Goal: Task Accomplishment & Management: Complete application form

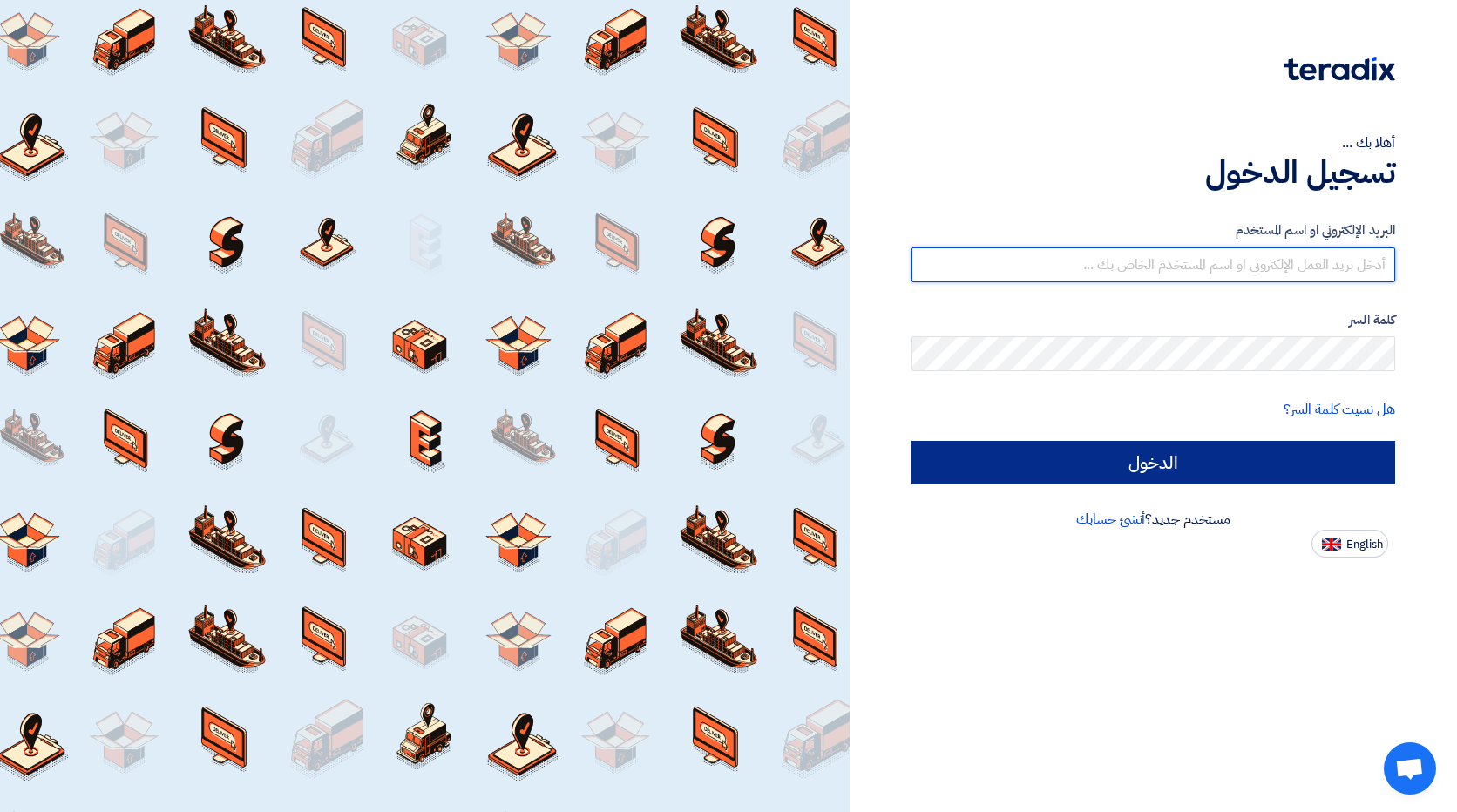
type input "[EMAIL_ADDRESS][DOMAIN_NAME]"
click at [935, 460] on input "الدخول" at bounding box center [1153, 461] width 484 height 43
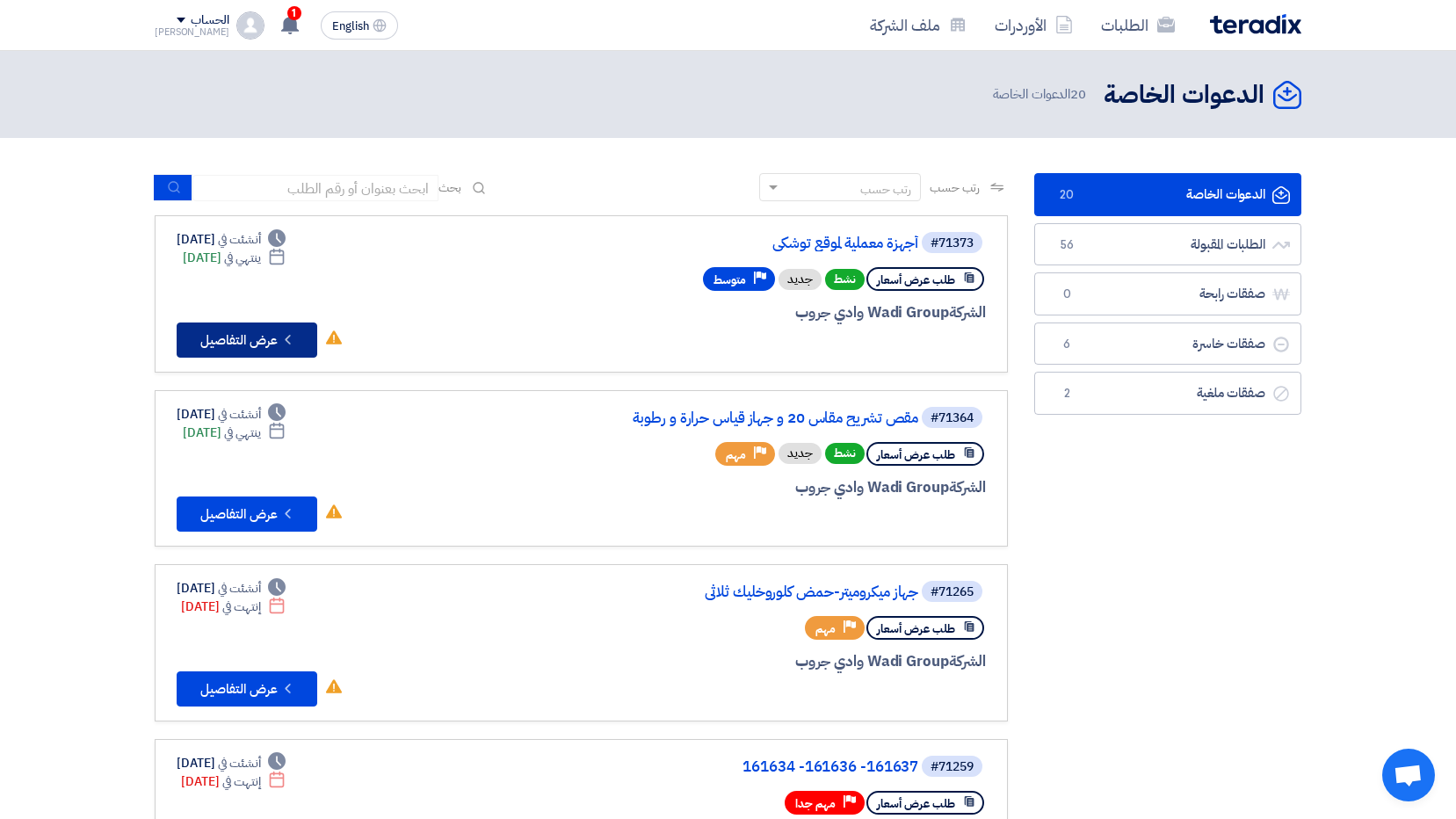
click at [280, 344] on icon "Check details" at bounding box center [288, 339] width 17 height 17
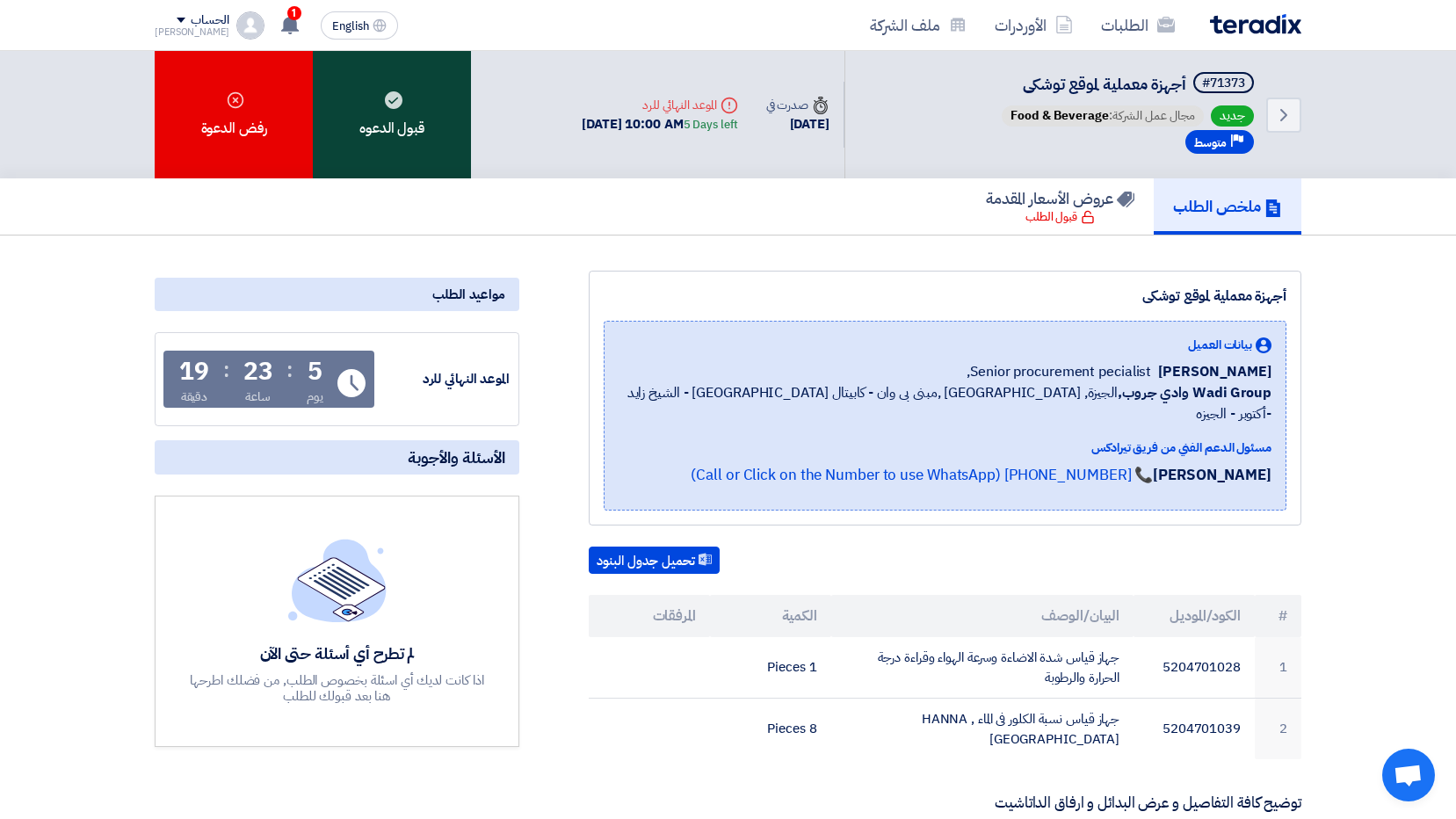
click at [393, 135] on div "قبول الدعوه" at bounding box center [392, 114] width 158 height 127
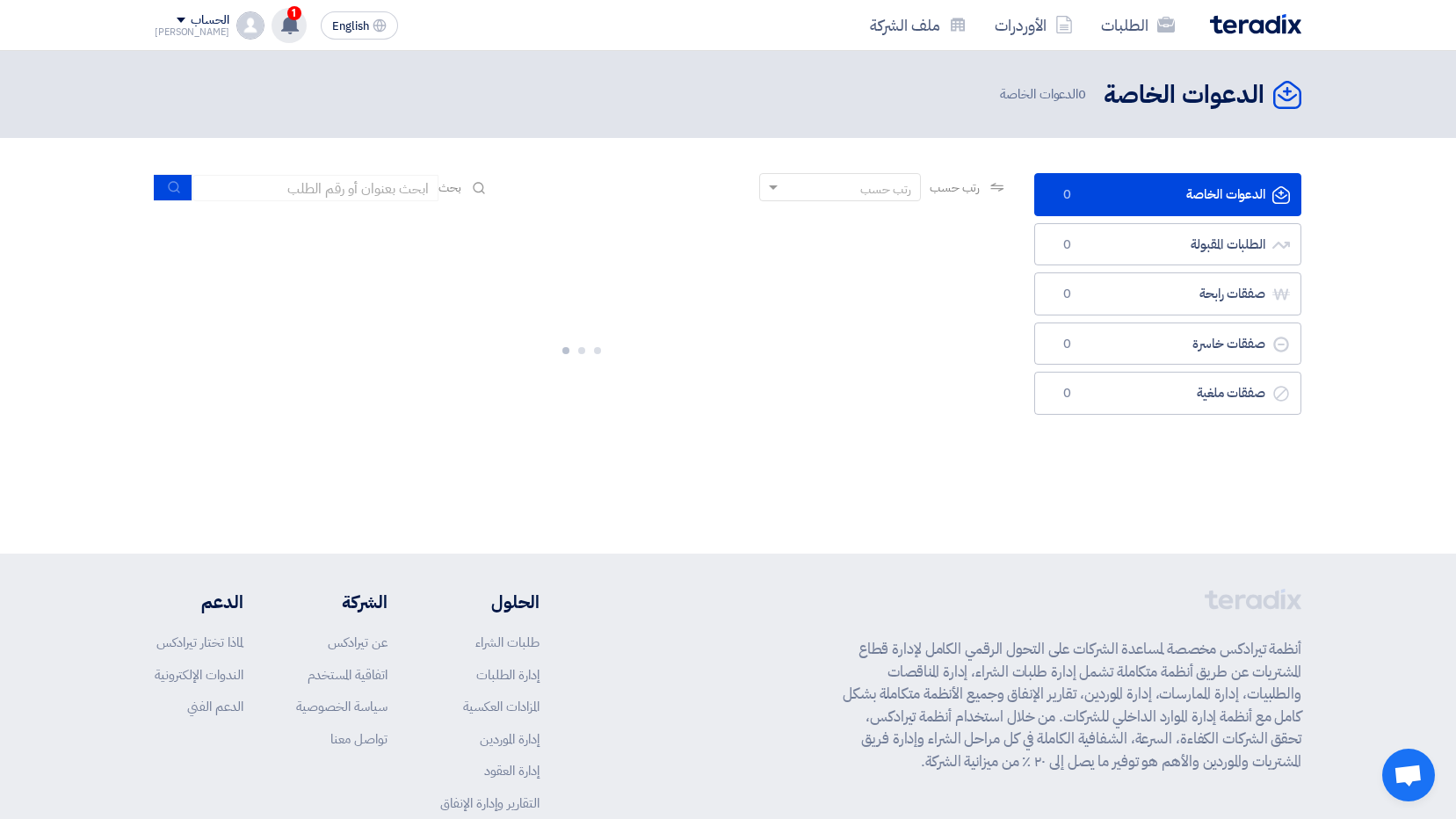
click at [271, 26] on div "1 تم مشاهدة العرض المقدم للطلب "كيماويات الصويا " من قبل العميل [DATE] تعديل جد…" at bounding box center [289, 25] width 35 height 35
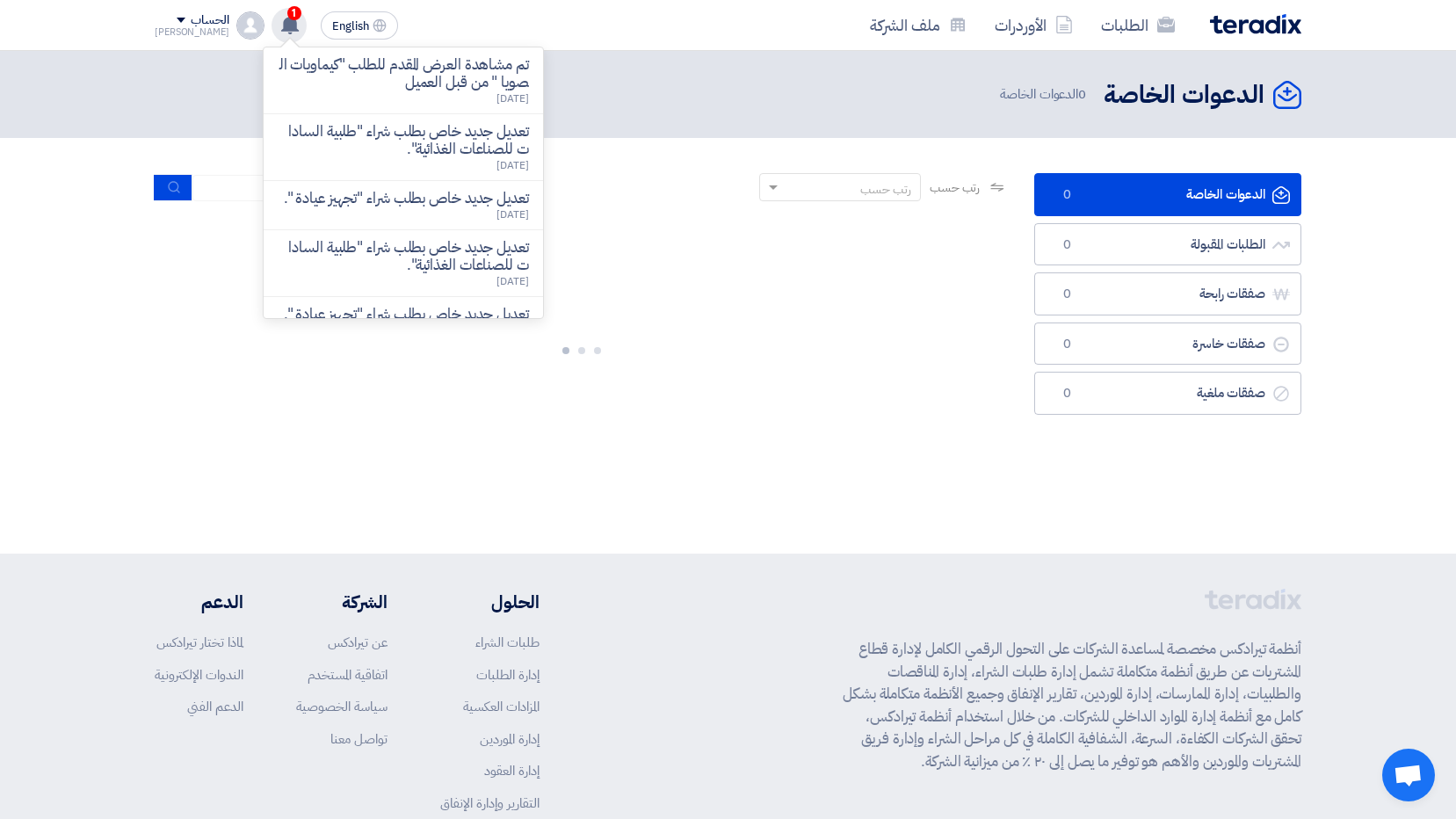
click at [281, 22] on use at bounding box center [290, 24] width 17 height 19
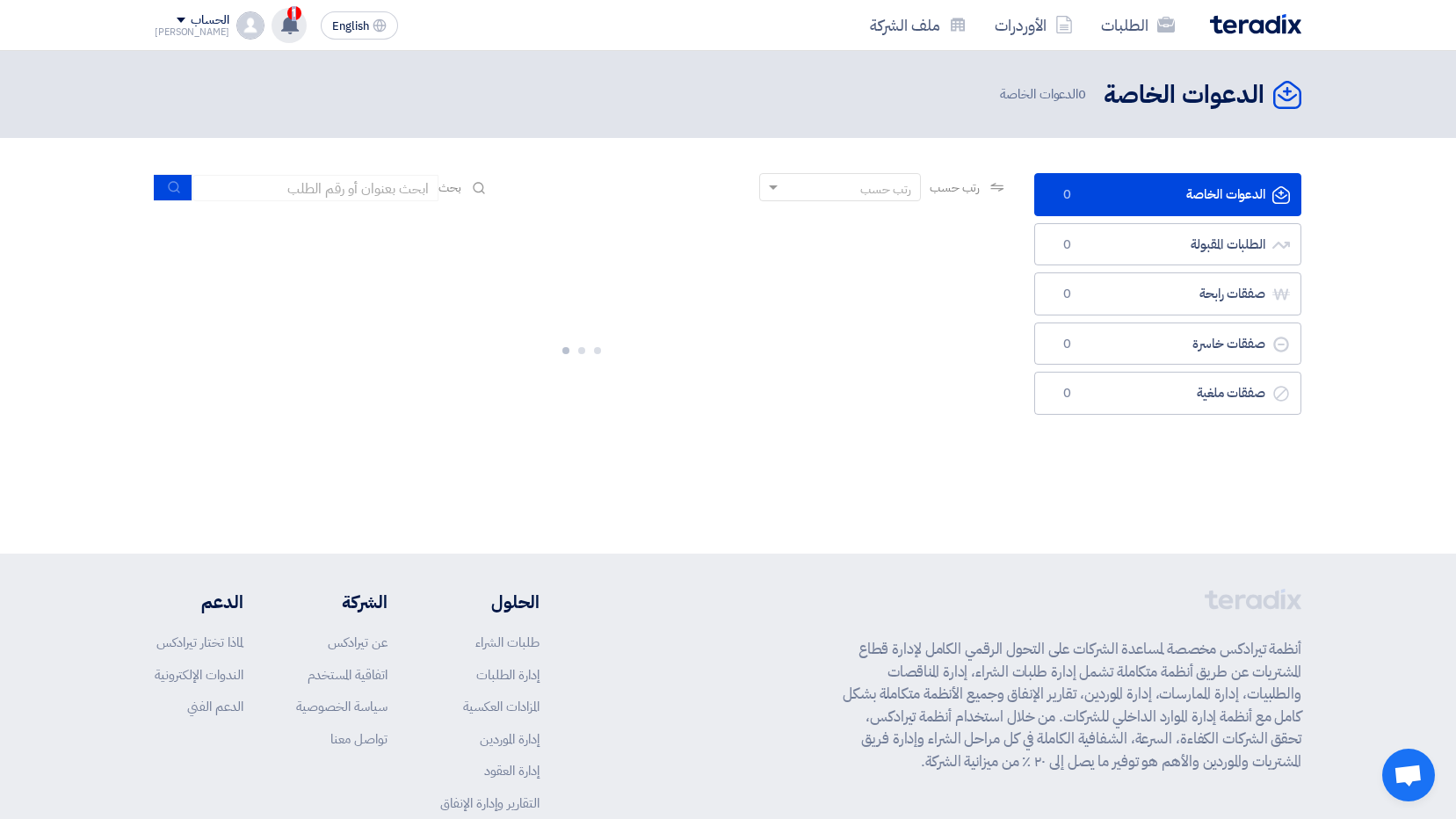
click at [281, 22] on use at bounding box center [290, 24] width 17 height 19
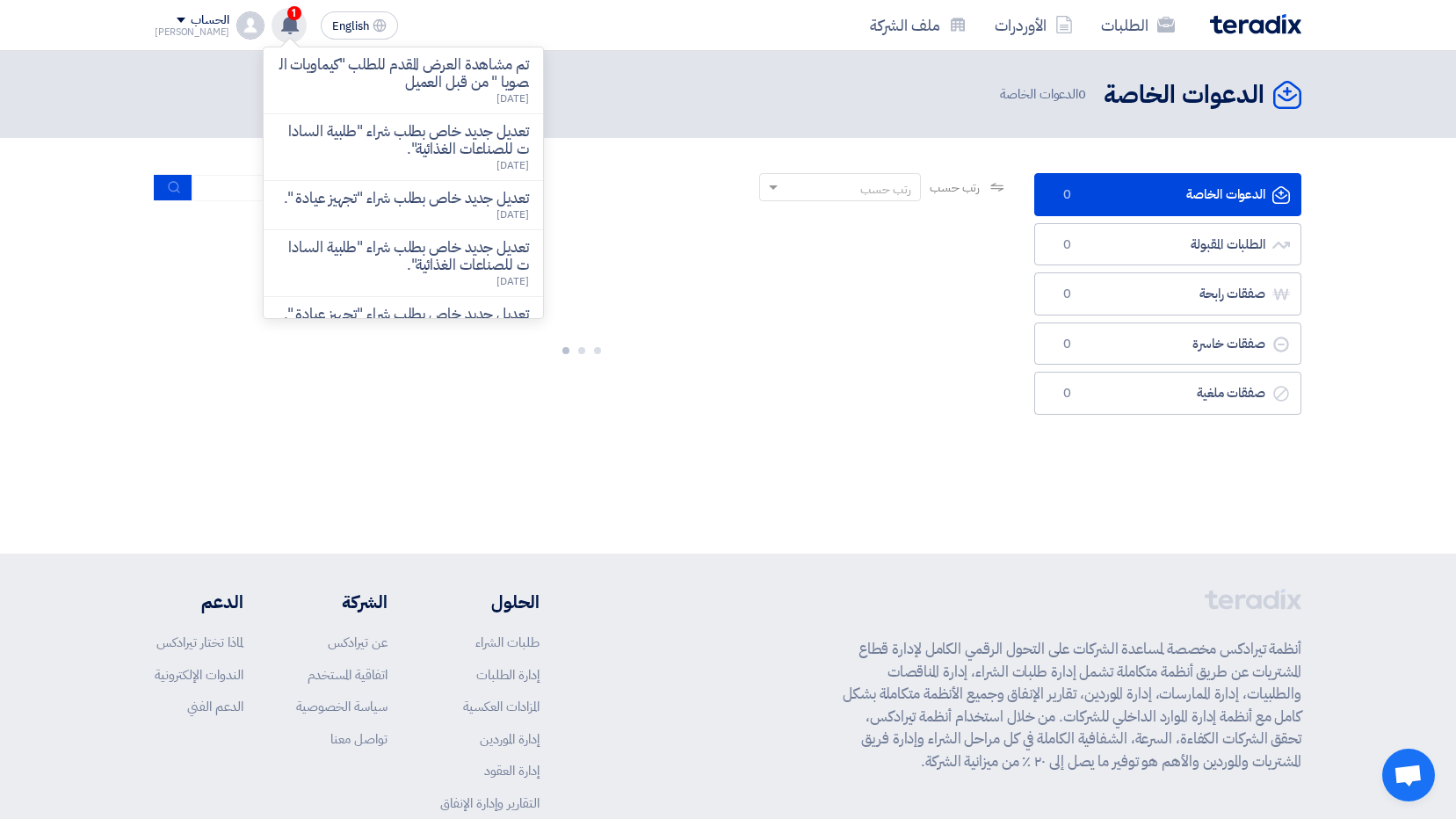
drag, startPoint x: 270, startPoint y: 22, endPoint x: 266, endPoint y: 36, distance: 14.6
click at [280, 37] on div at bounding box center [291, 42] width 21 height 11
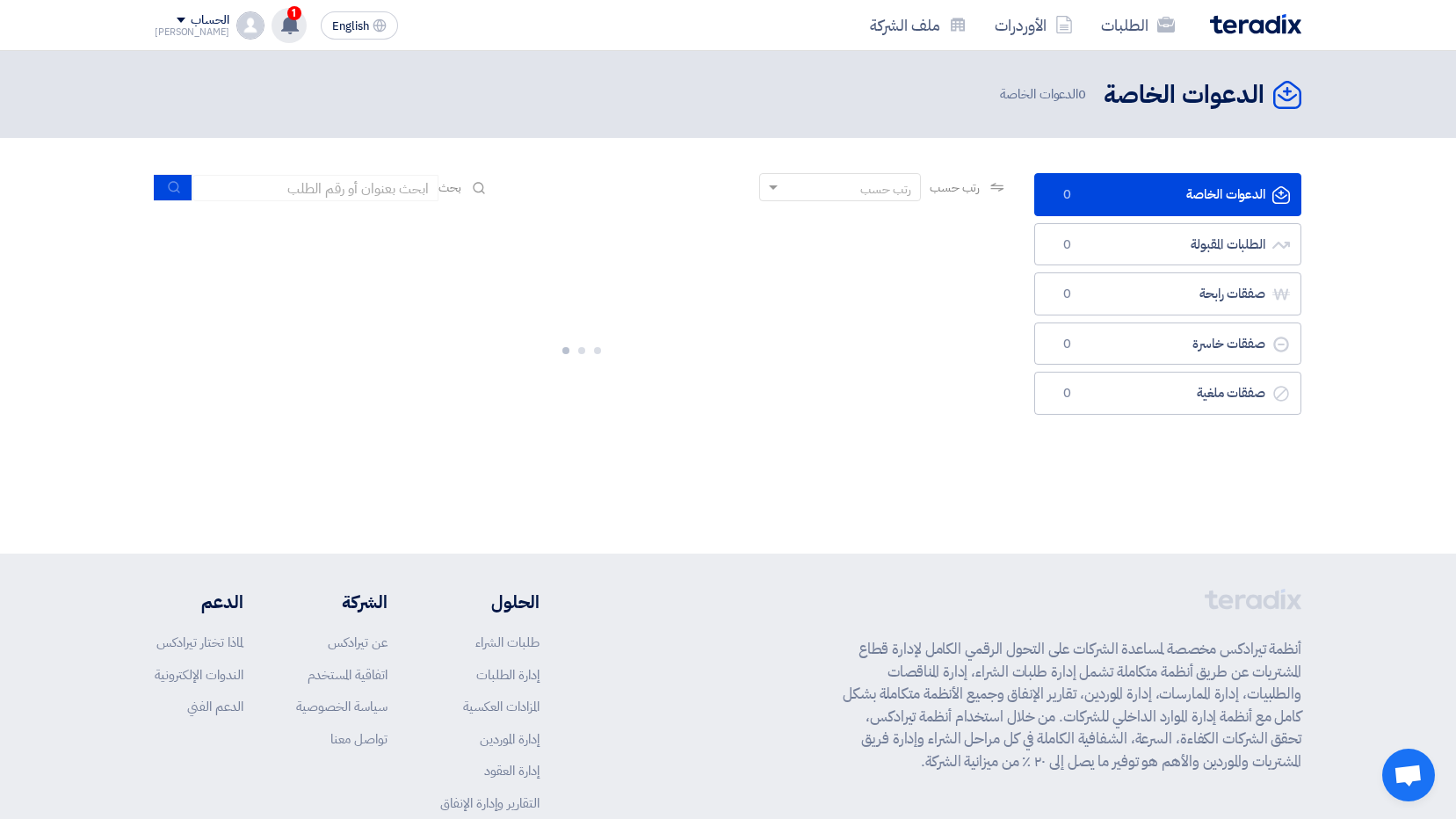
click at [280, 32] on icon at bounding box center [290, 24] width 19 height 19
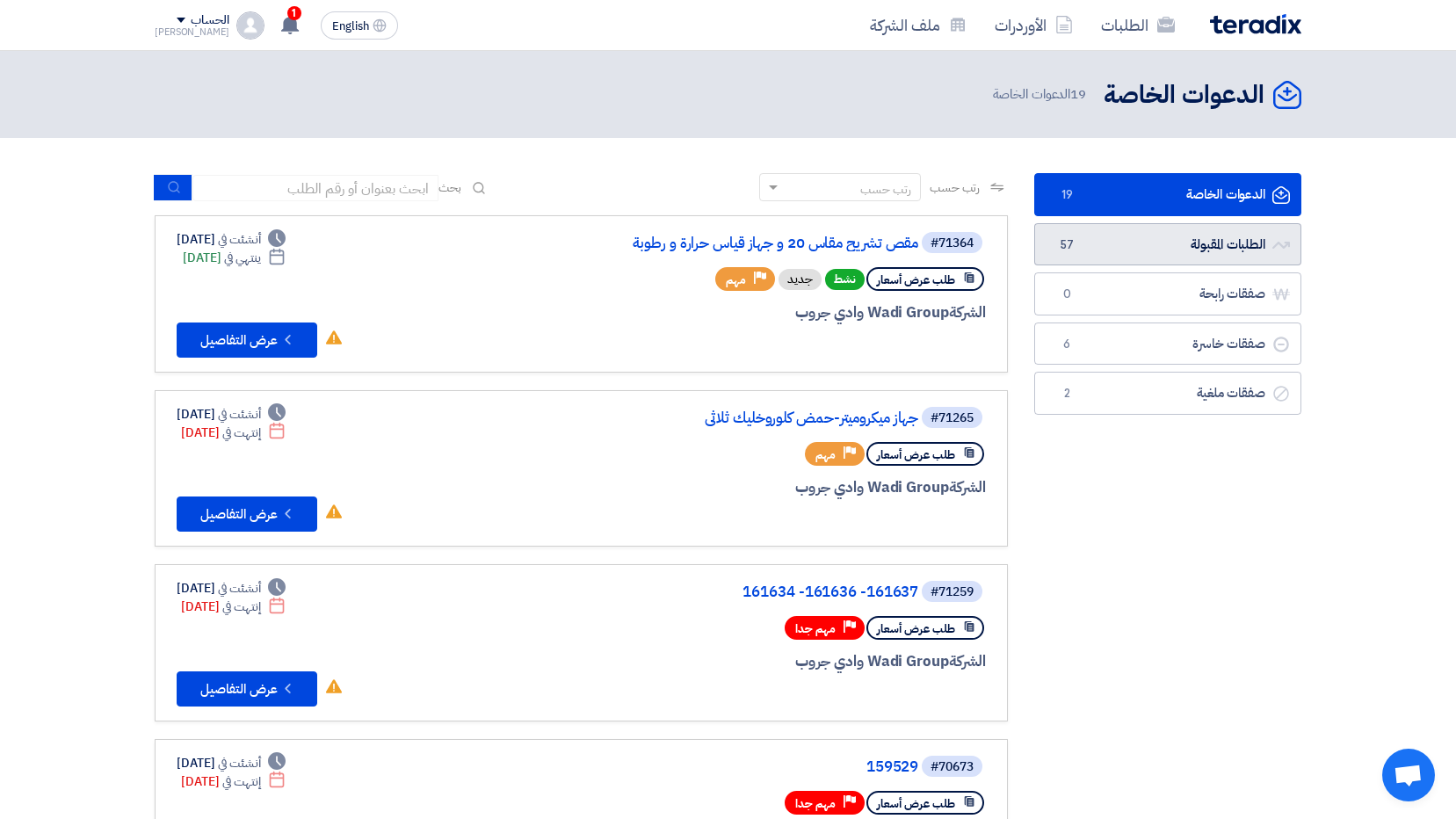
click at [1148, 239] on link "الطلبات المقبولة الطلبات المقبولة 57" at bounding box center [1167, 245] width 267 height 43
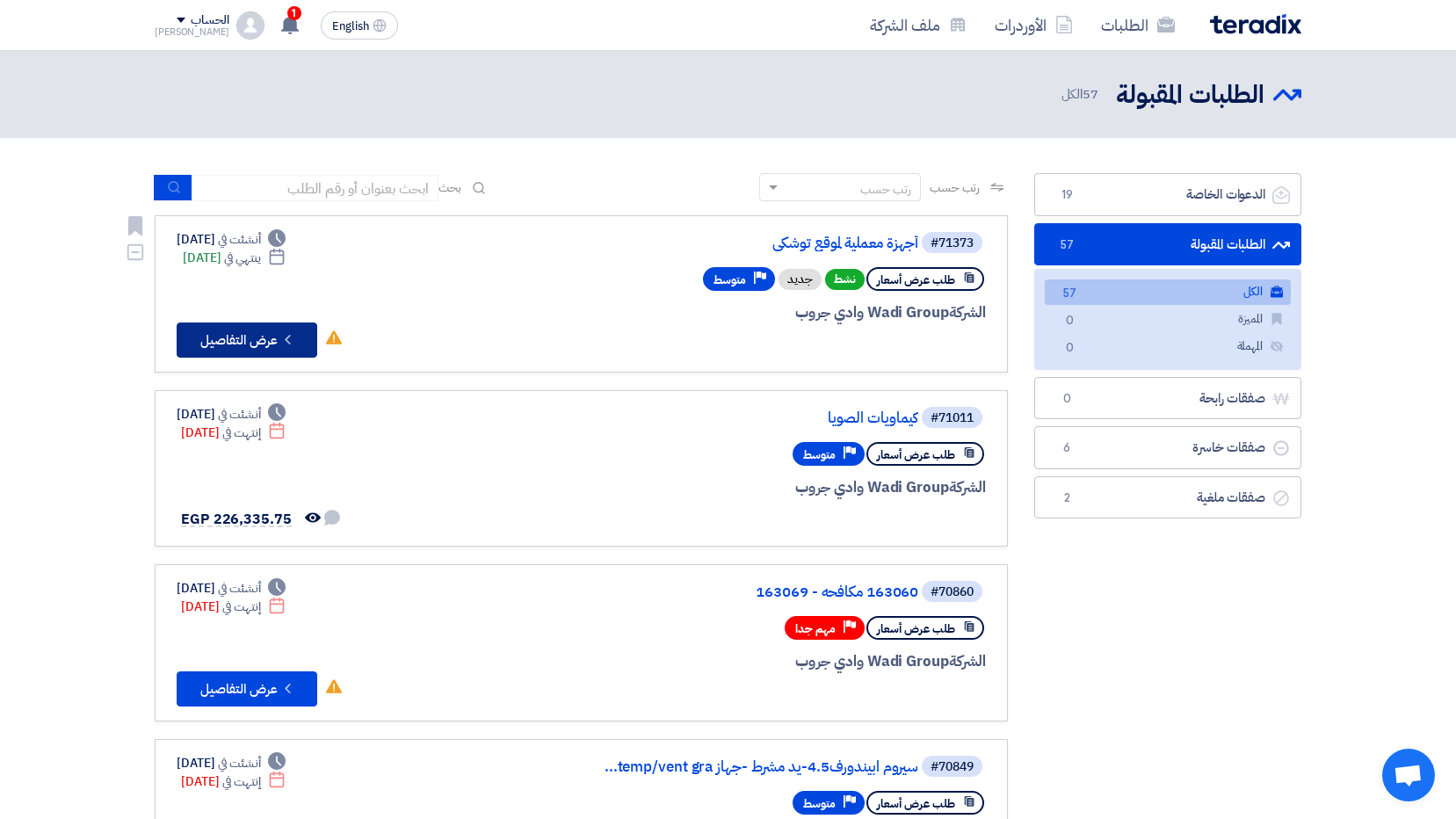
drag, startPoint x: 266, startPoint y: 349, endPoint x: 252, endPoint y: 332, distance: 22.0
drag, startPoint x: 252, startPoint y: 332, endPoint x: 212, endPoint y: 348, distance: 43.1
click at [212, 348] on button "Check details عرض التفاصيل" at bounding box center [247, 340] width 141 height 35
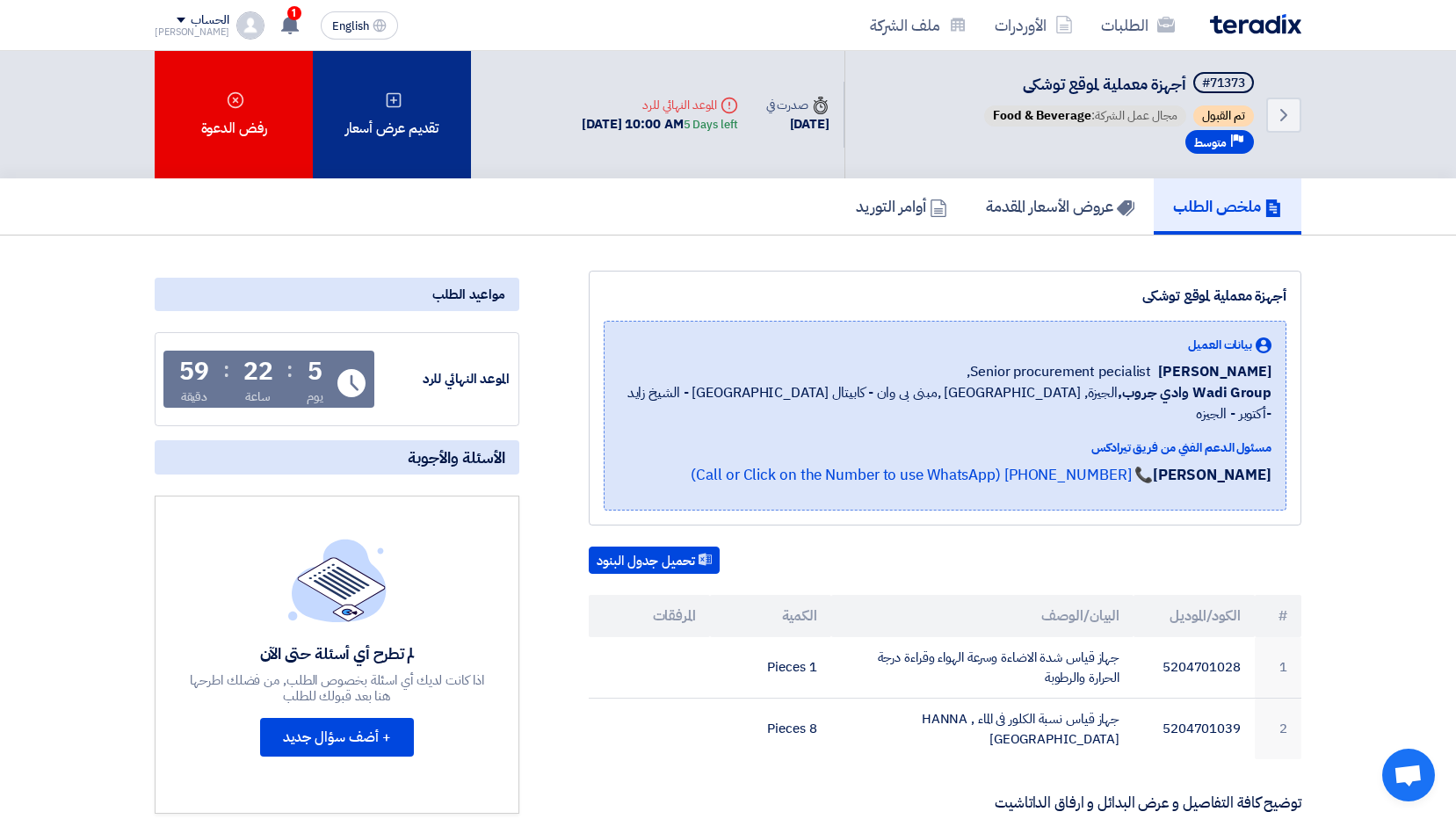
click at [410, 115] on div "تقديم عرض أسعار" at bounding box center [392, 114] width 158 height 127
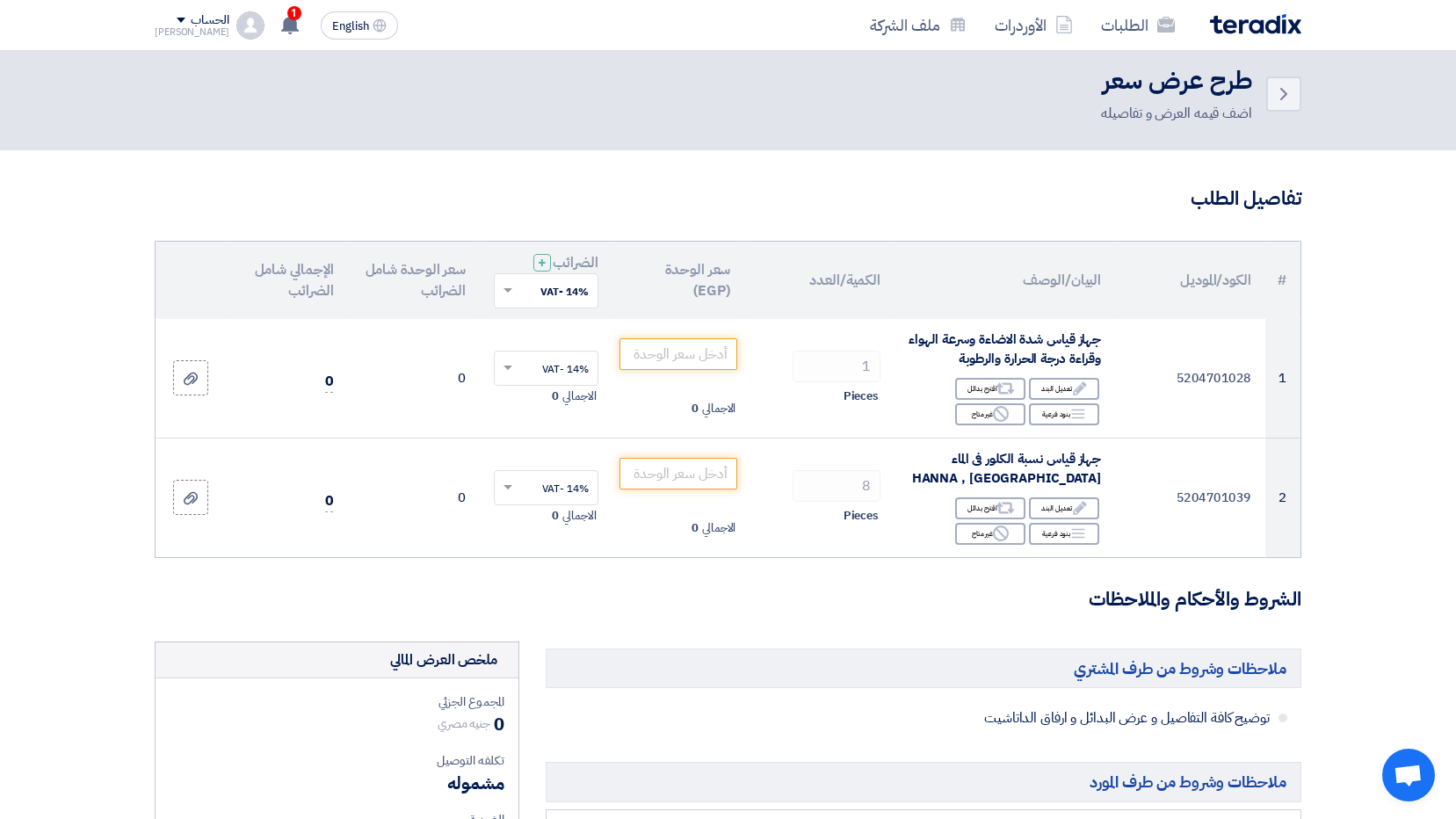
scroll to position [439, 0]
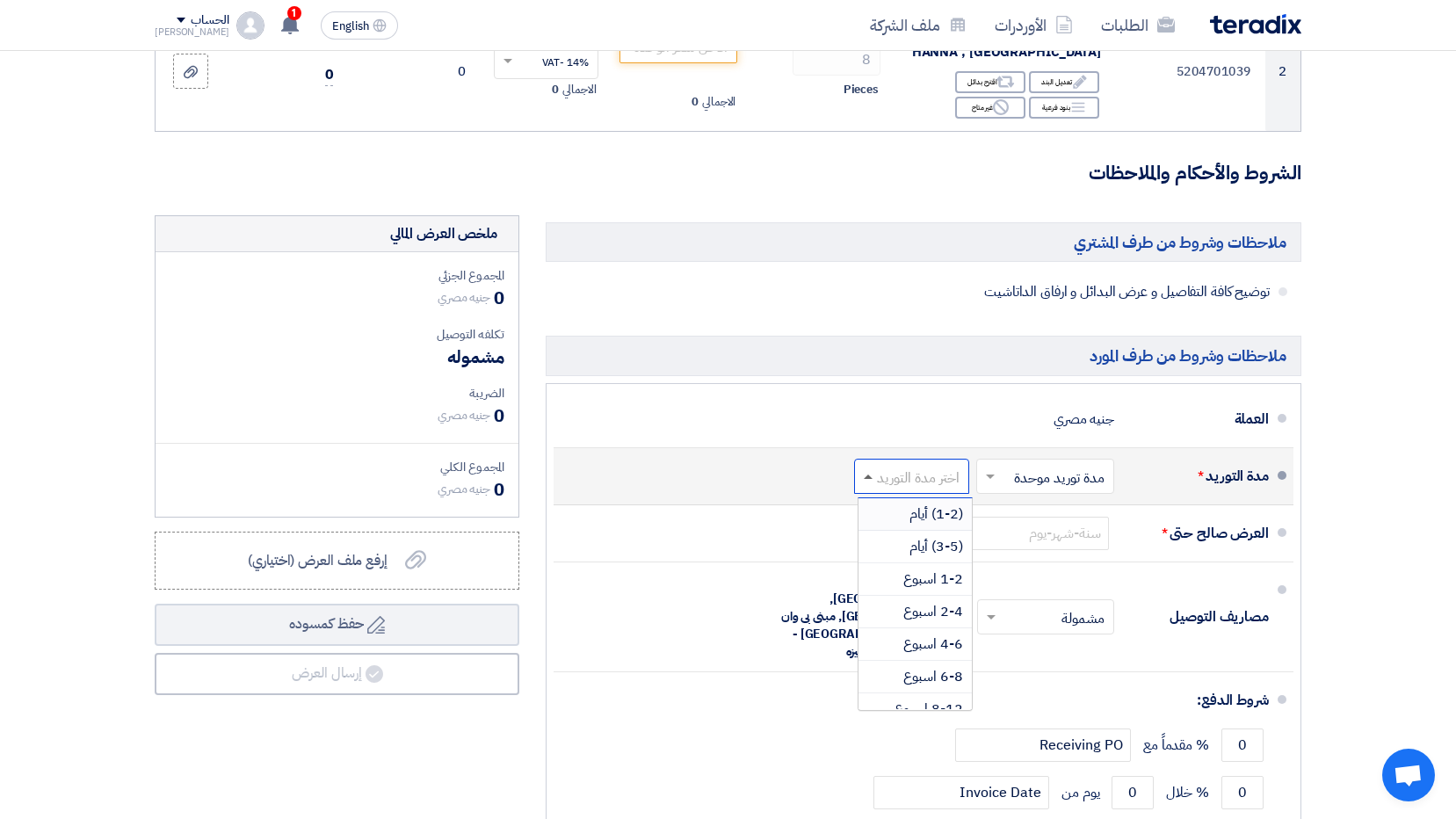
click at [867, 474] on span at bounding box center [868, 476] width 9 height 5
click at [958, 583] on span "1-2 اسبوع" at bounding box center [932, 579] width 59 height 21
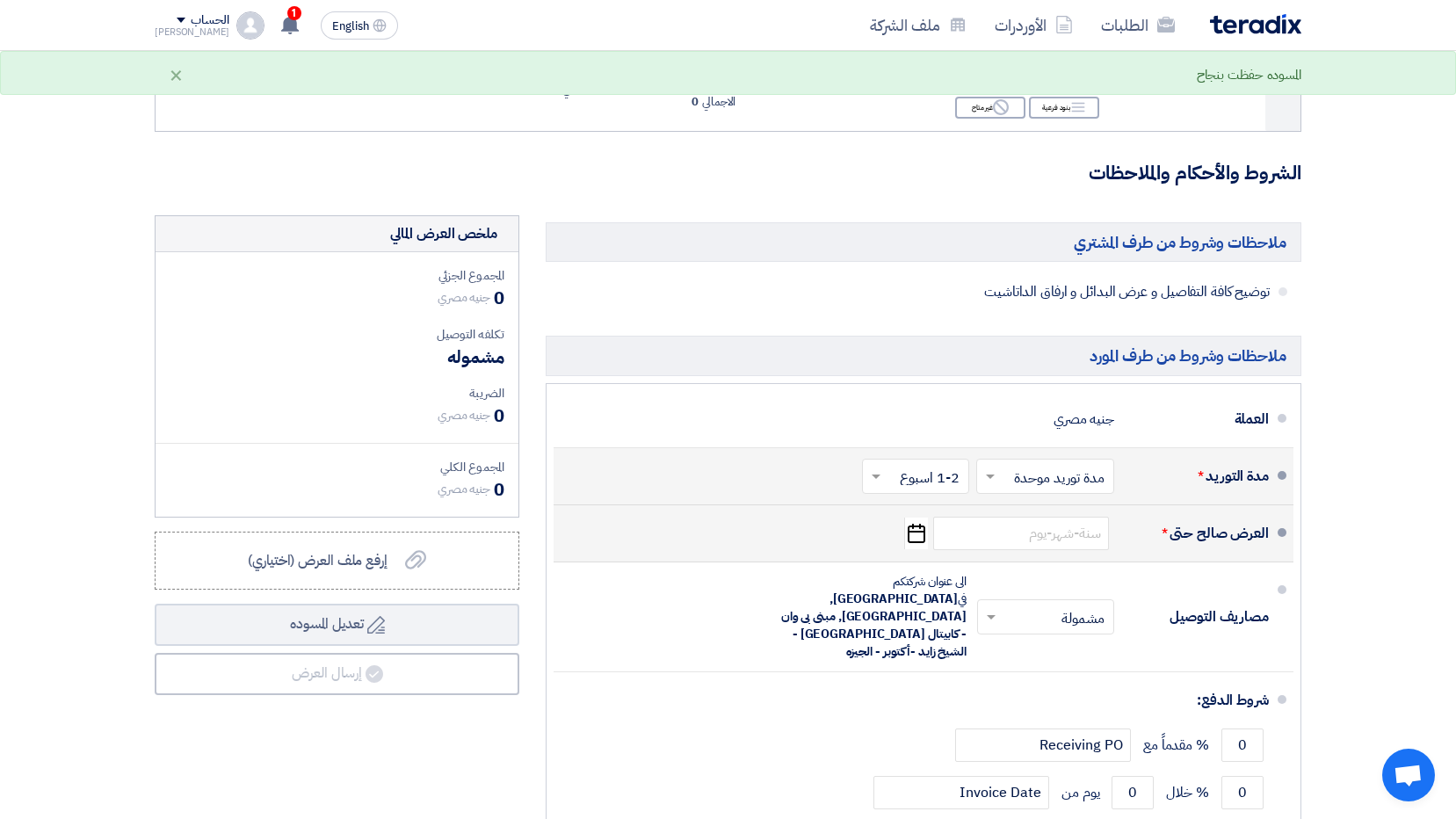
click at [924, 541] on use "button" at bounding box center [917, 533] width 17 height 19
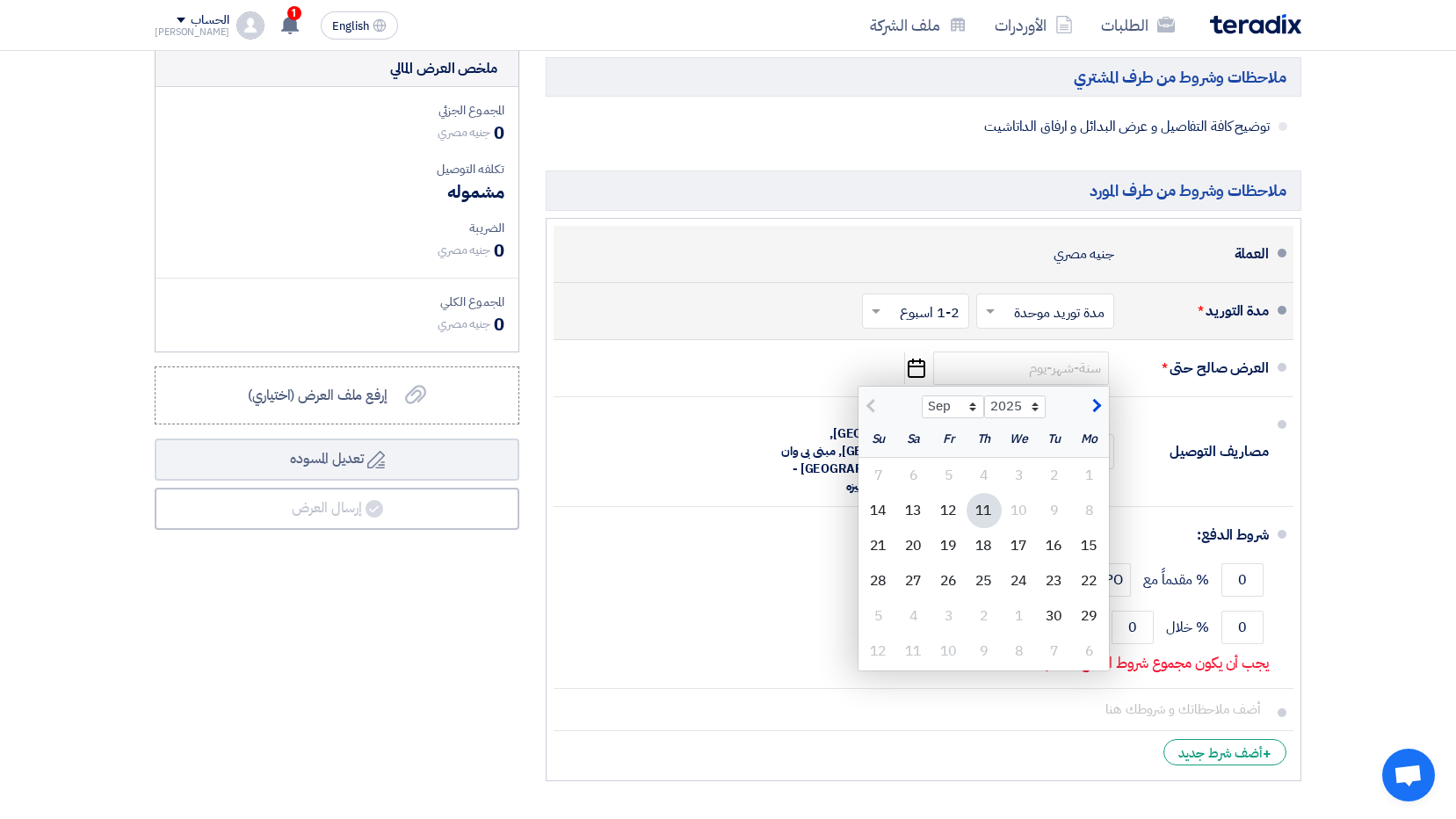
scroll to position [615, 0]
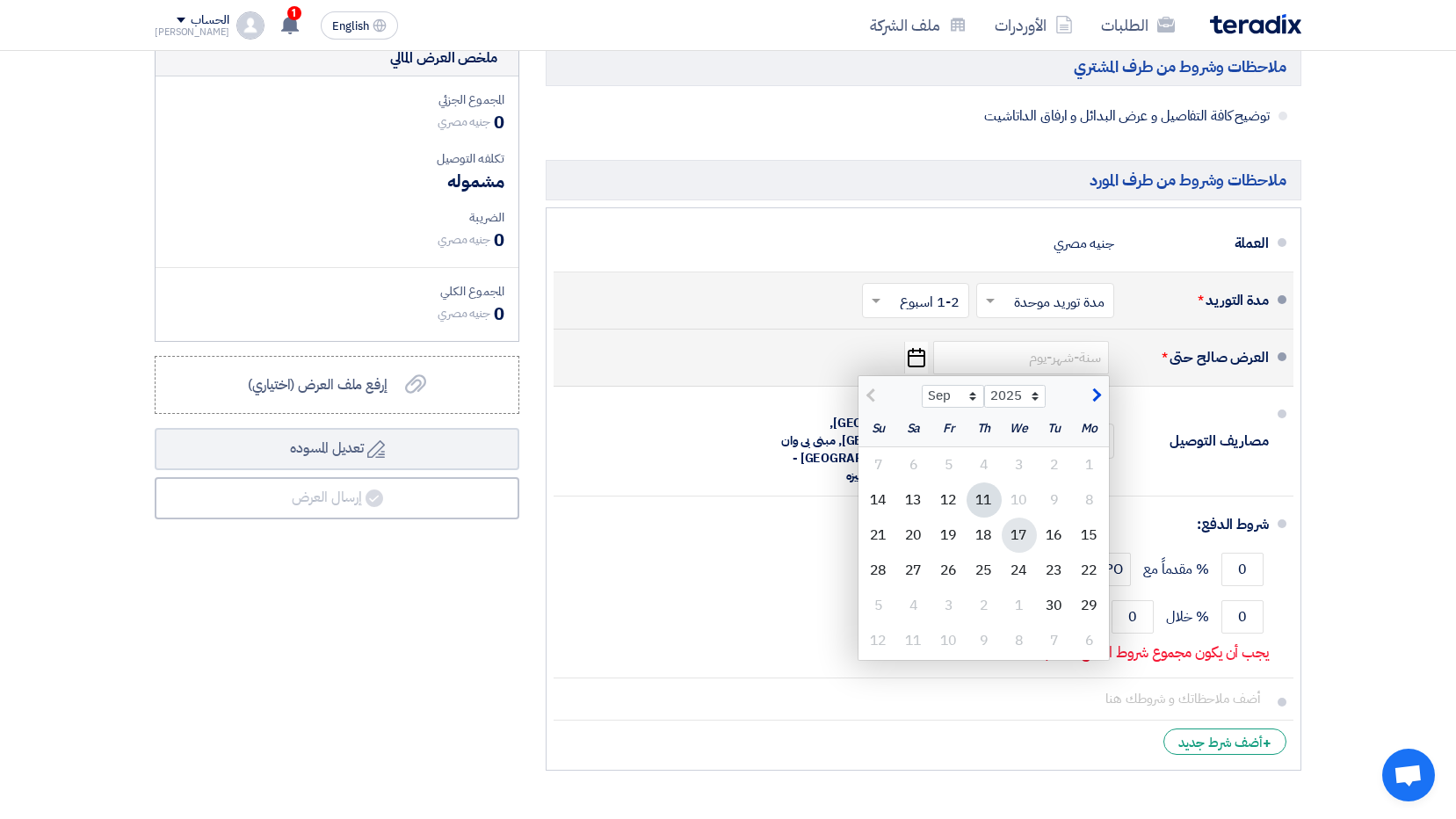
click at [1017, 539] on div "17" at bounding box center [1020, 535] width 35 height 35
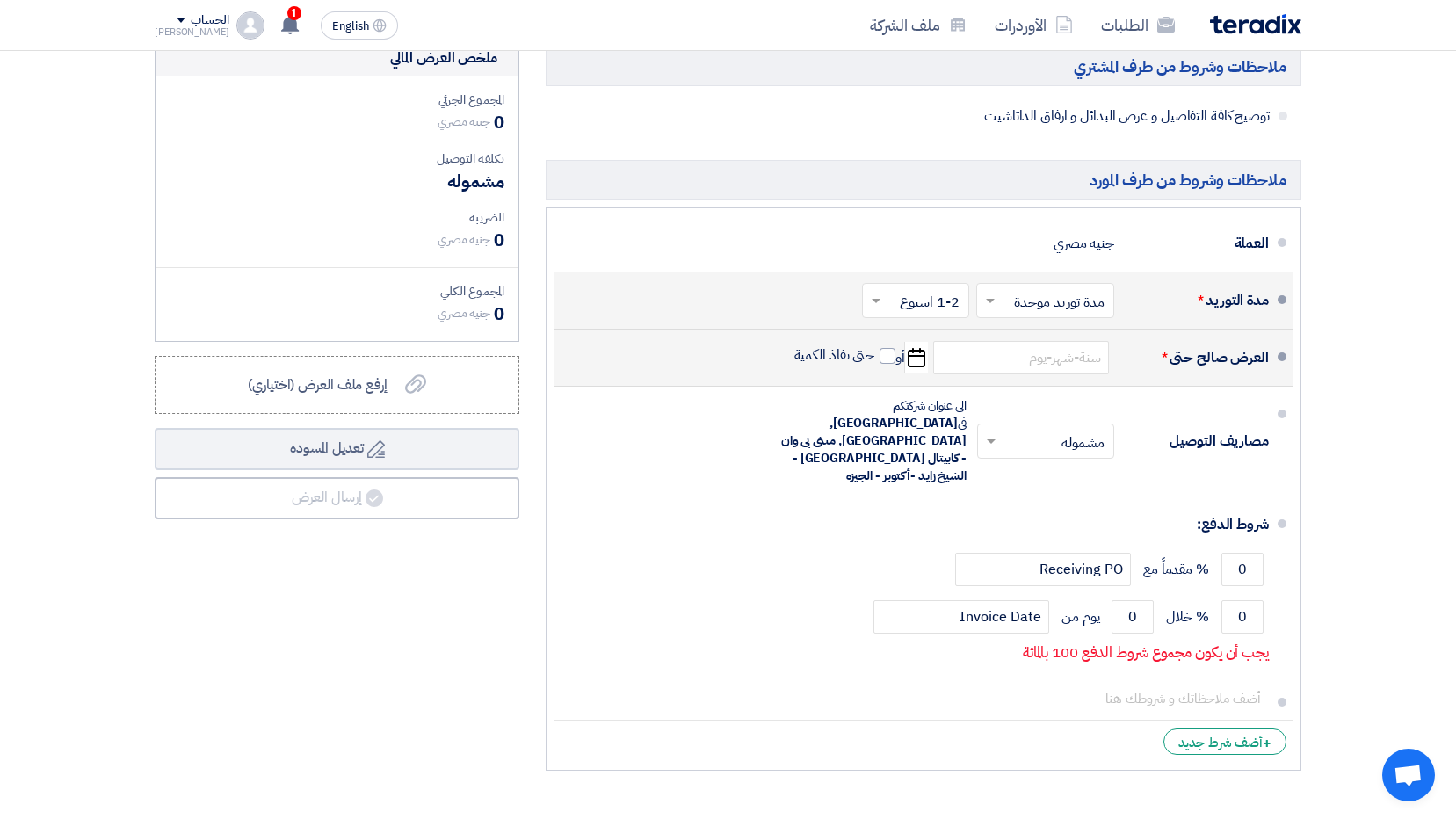
type input "9/17/2025"
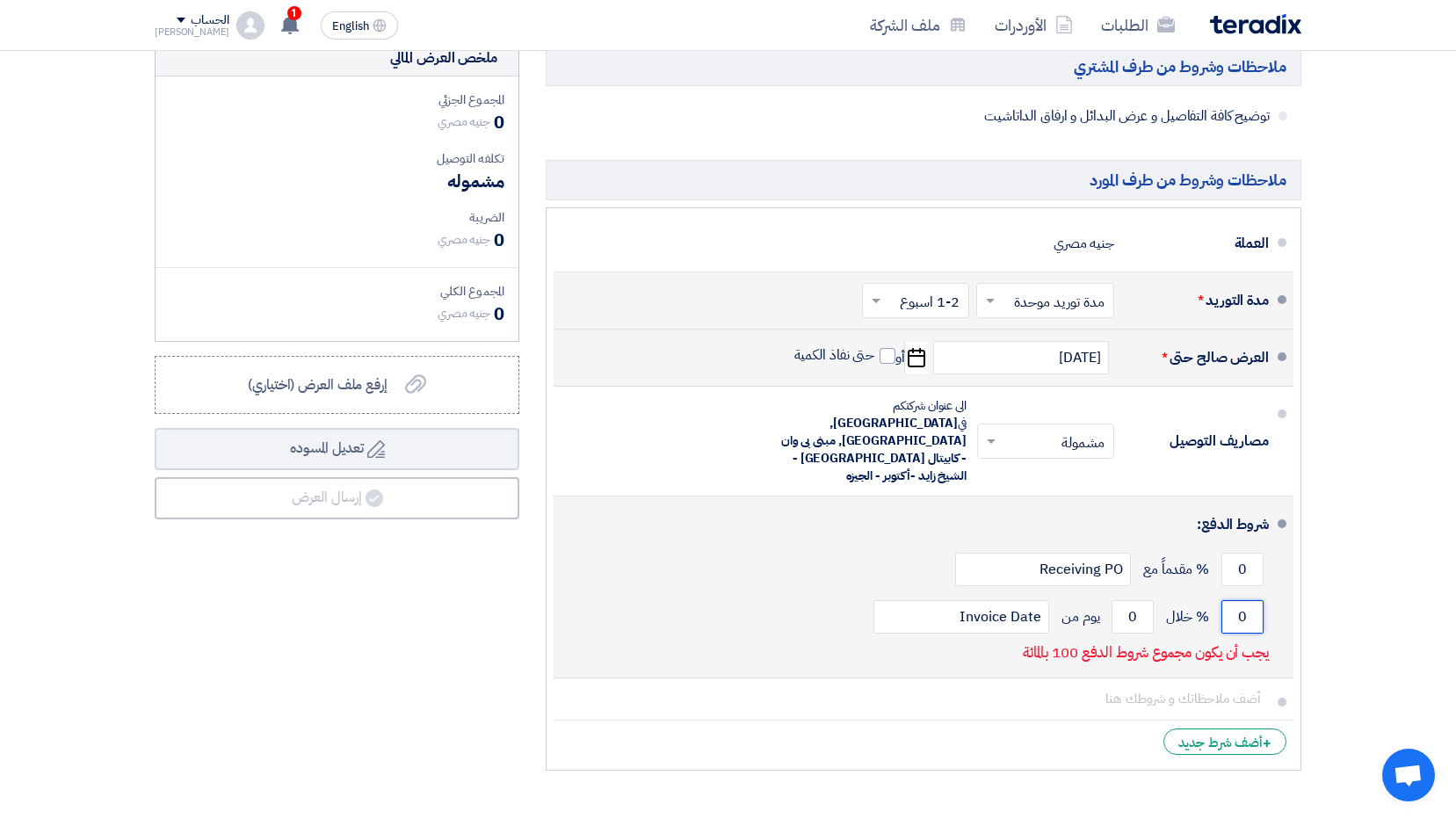
click at [1241, 600] on input "0" at bounding box center [1242, 617] width 42 height 33
click at [1242, 600] on input "0" at bounding box center [1242, 617] width 42 height 33
drag, startPoint x: 1243, startPoint y: 588, endPoint x: 1233, endPoint y: 582, distance: 11.7
click at [1233, 600] on input "0" at bounding box center [1242, 617] width 42 height 33
type input "100"
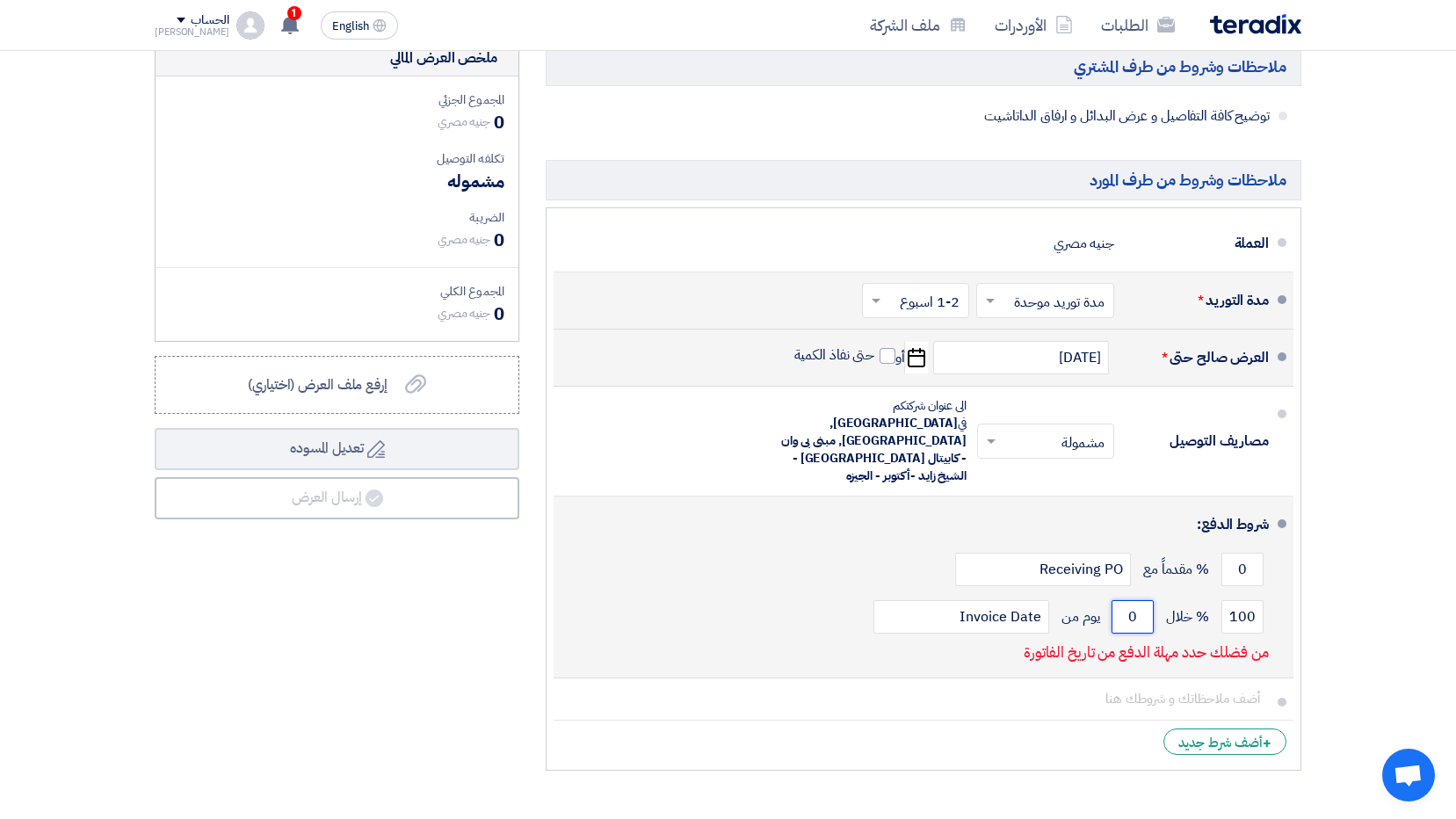
drag, startPoint x: 1140, startPoint y: 587, endPoint x: 1120, endPoint y: 587, distance: 20.0
click at [1120, 600] on input "0" at bounding box center [1132, 617] width 42 height 33
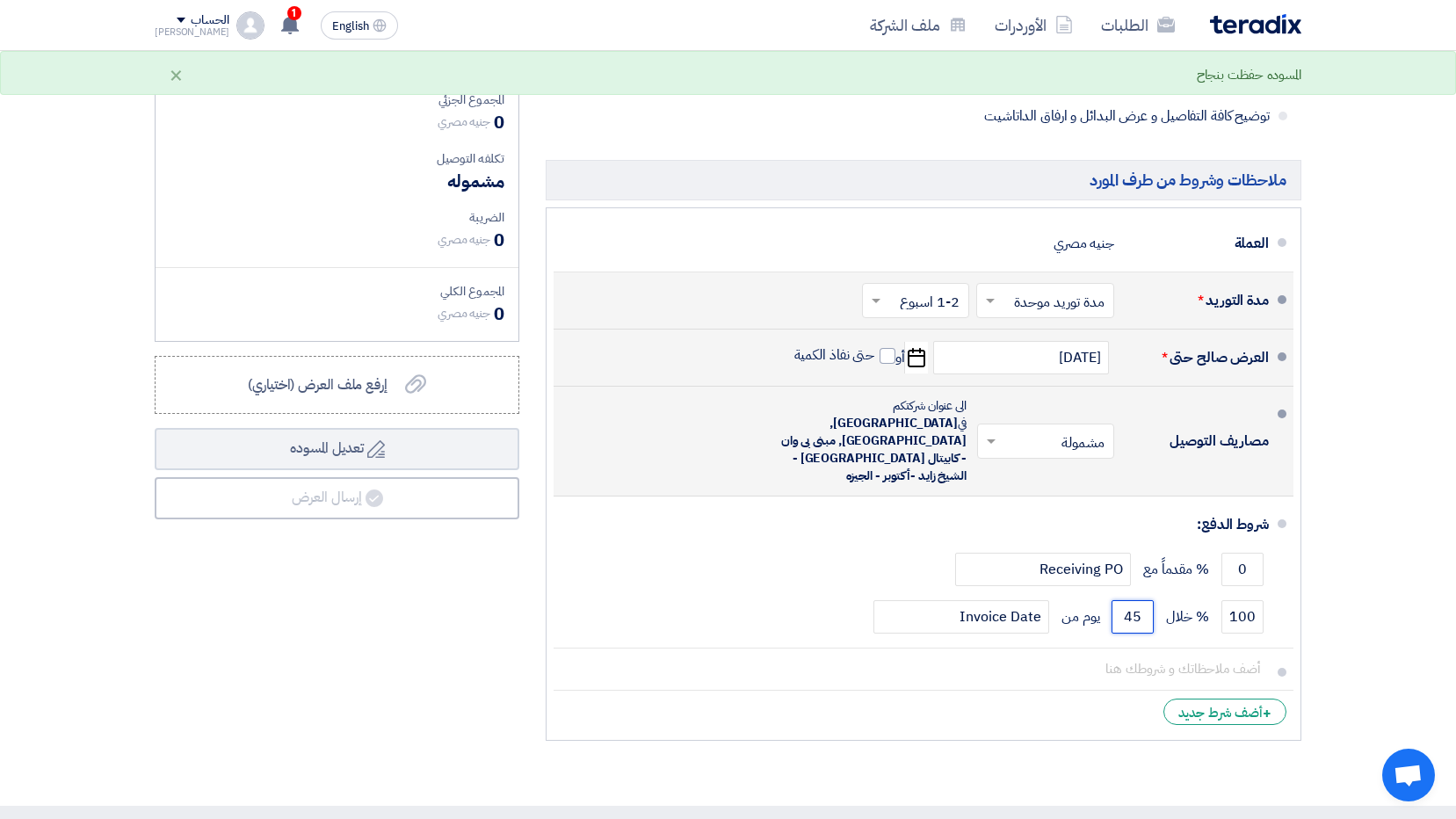
type input "45"
click at [995, 432] on span at bounding box center [988, 441] width 22 height 17
click at [994, 439] on span at bounding box center [990, 441] width 9 height 5
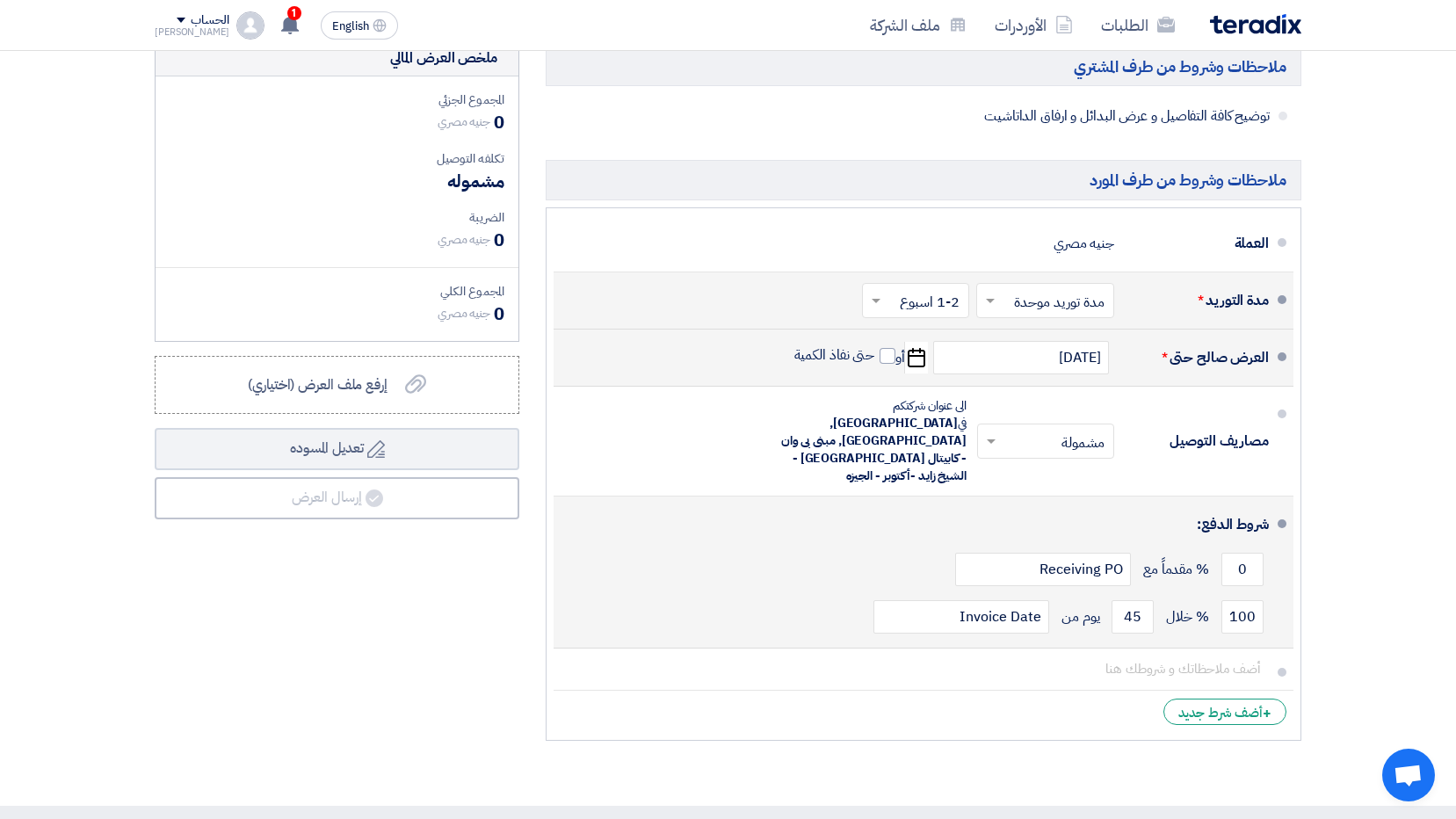
click at [1031, 496] on li "شروط الدفع: 0 % مقدماً مع Receiving PO 100 % خلال 45 Invoice Date" at bounding box center [923, 572] width 740 height 152
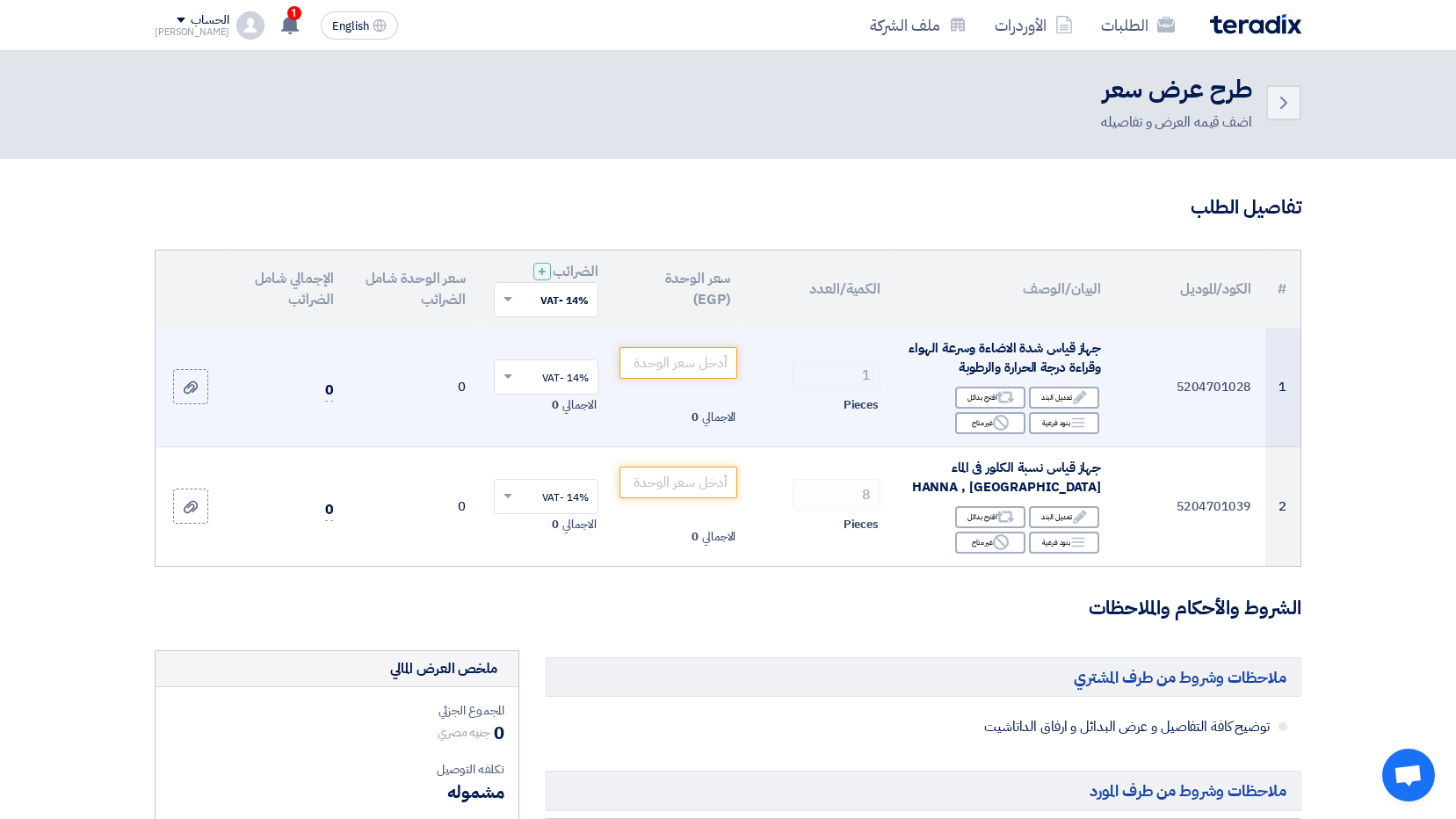
scroll to position [0, 0]
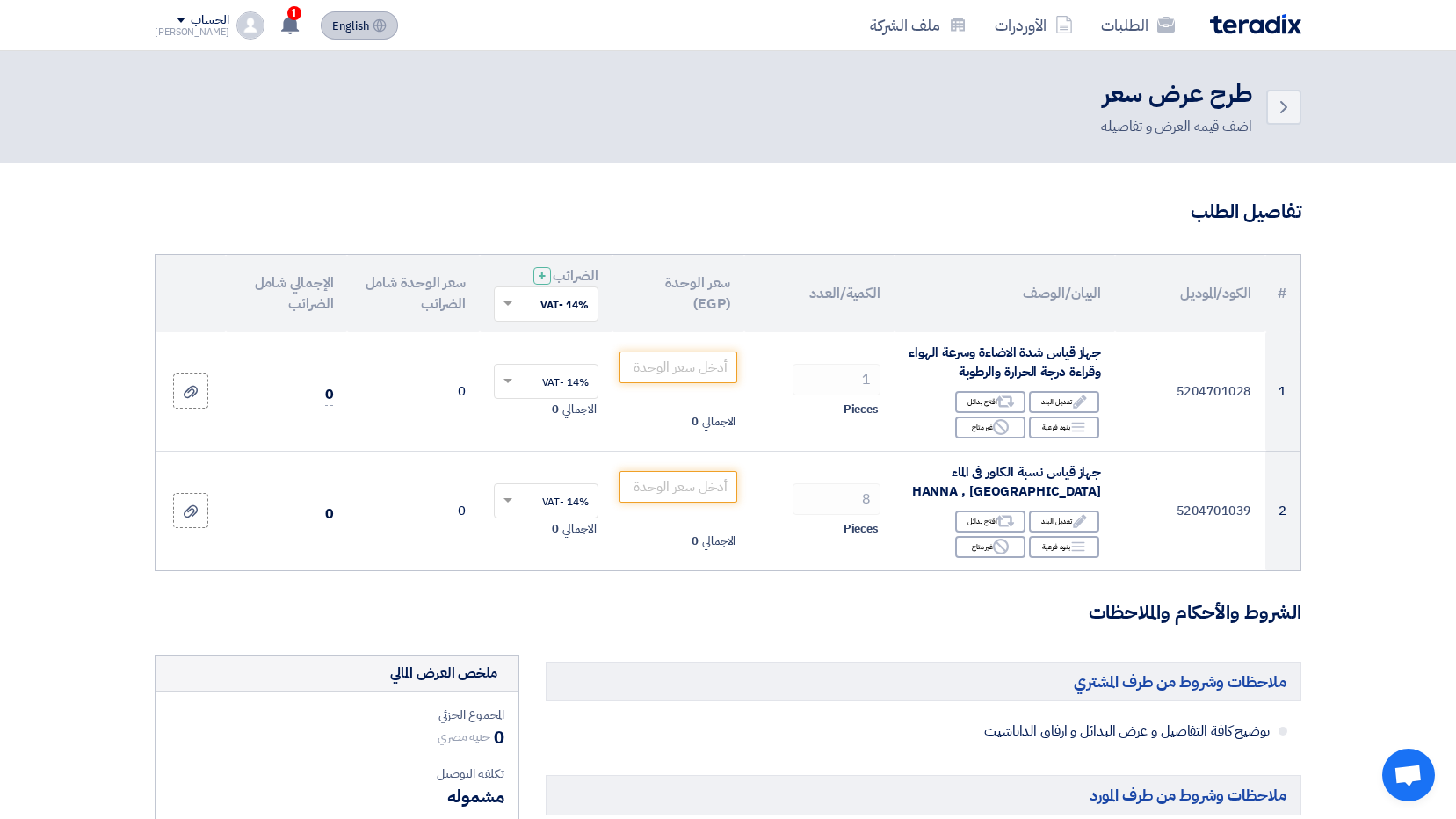
click at [340, 32] on span "English" at bounding box center [351, 26] width 37 height 13
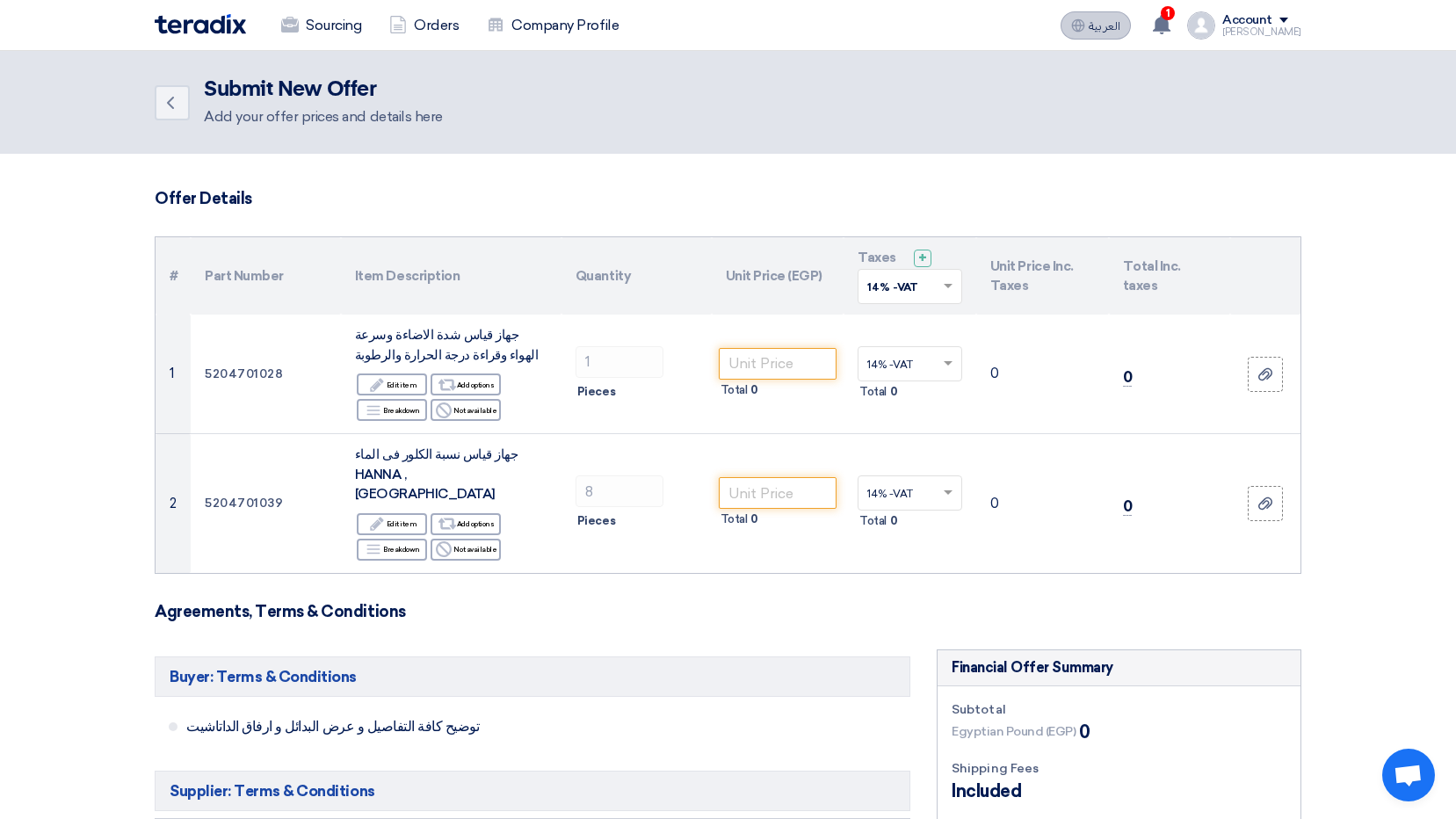
click at [1119, 24] on span "العربية" at bounding box center [1104, 26] width 32 height 13
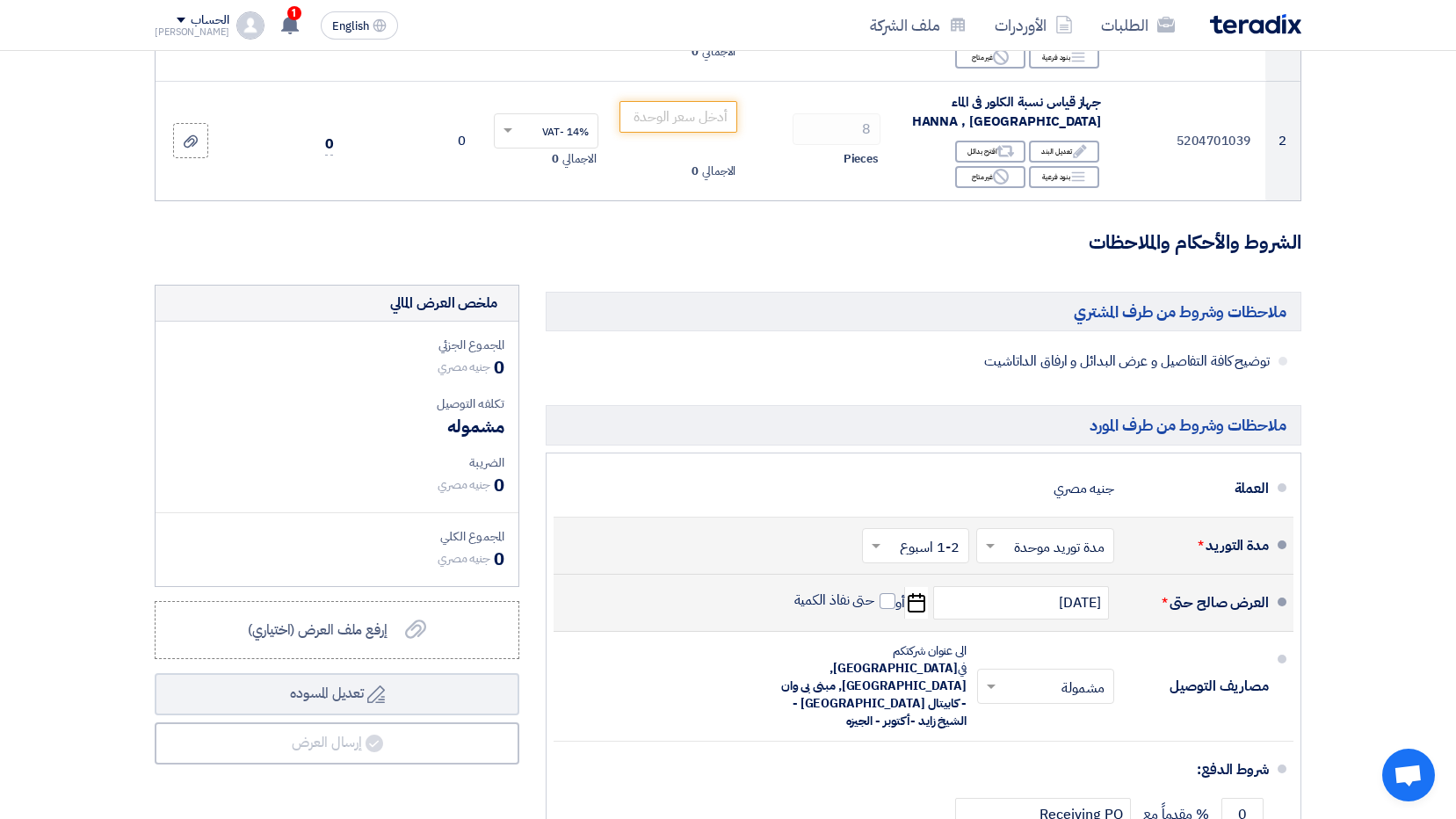
scroll to position [439, 0]
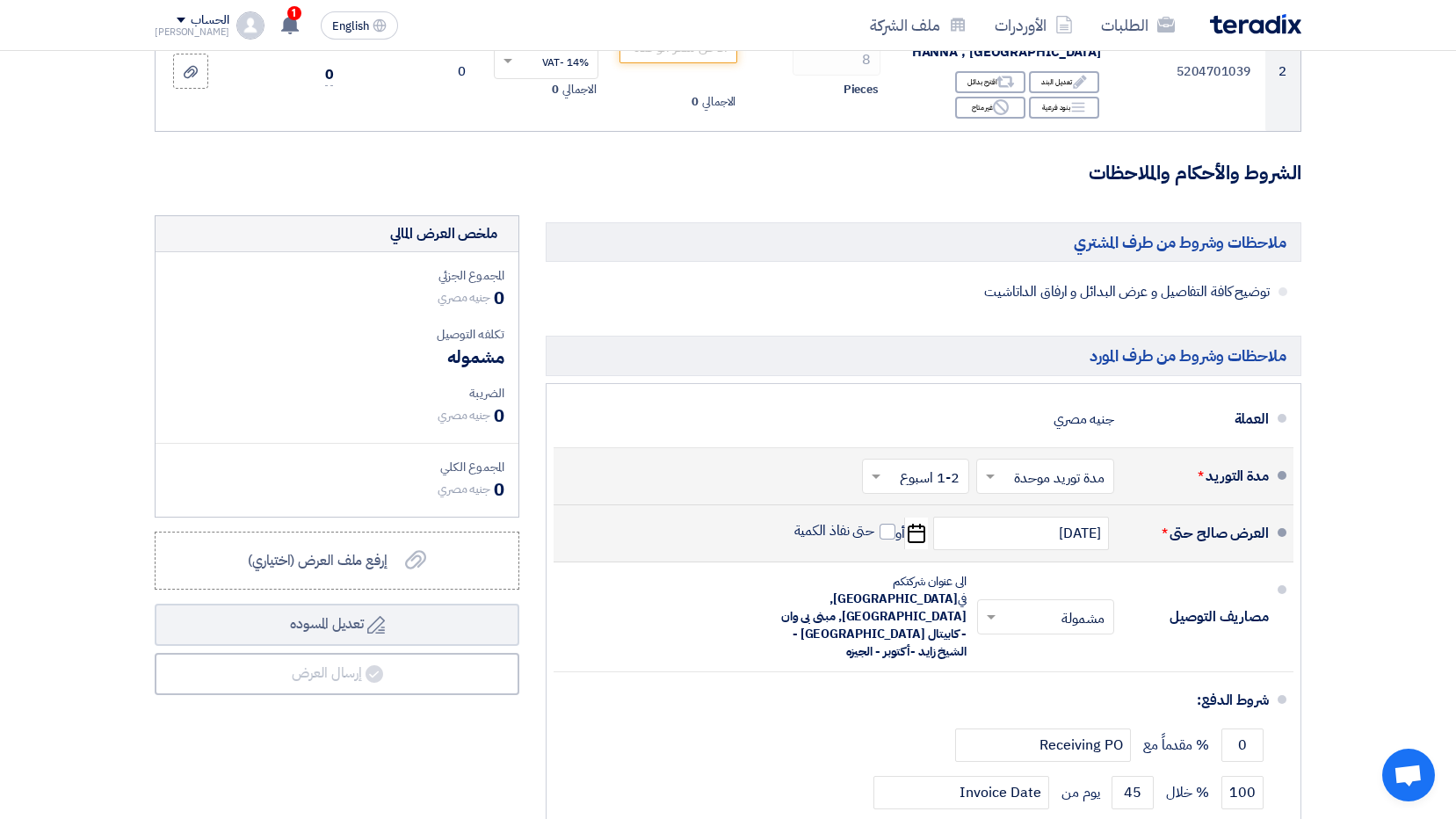
click at [1407, 784] on span "Open chat" at bounding box center [1408, 776] width 29 height 24
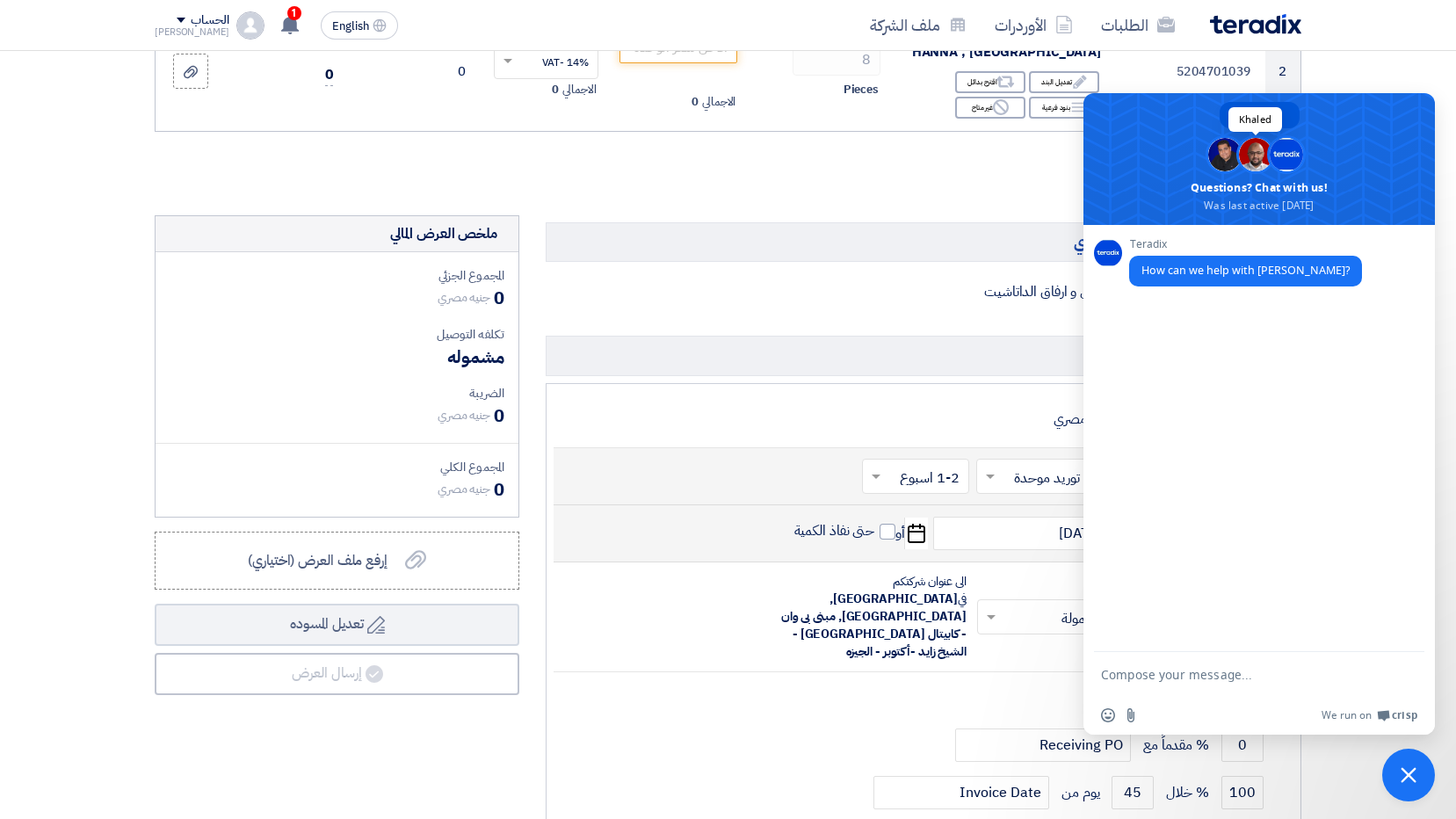
click at [1262, 154] on span at bounding box center [1256, 154] width 33 height 33
click at [1293, 154] on span at bounding box center [1286, 154] width 33 height 33
click at [1413, 797] on span "Close chat" at bounding box center [1408, 774] width 52 height 52
